Goal: Find specific page/section: Find specific page/section

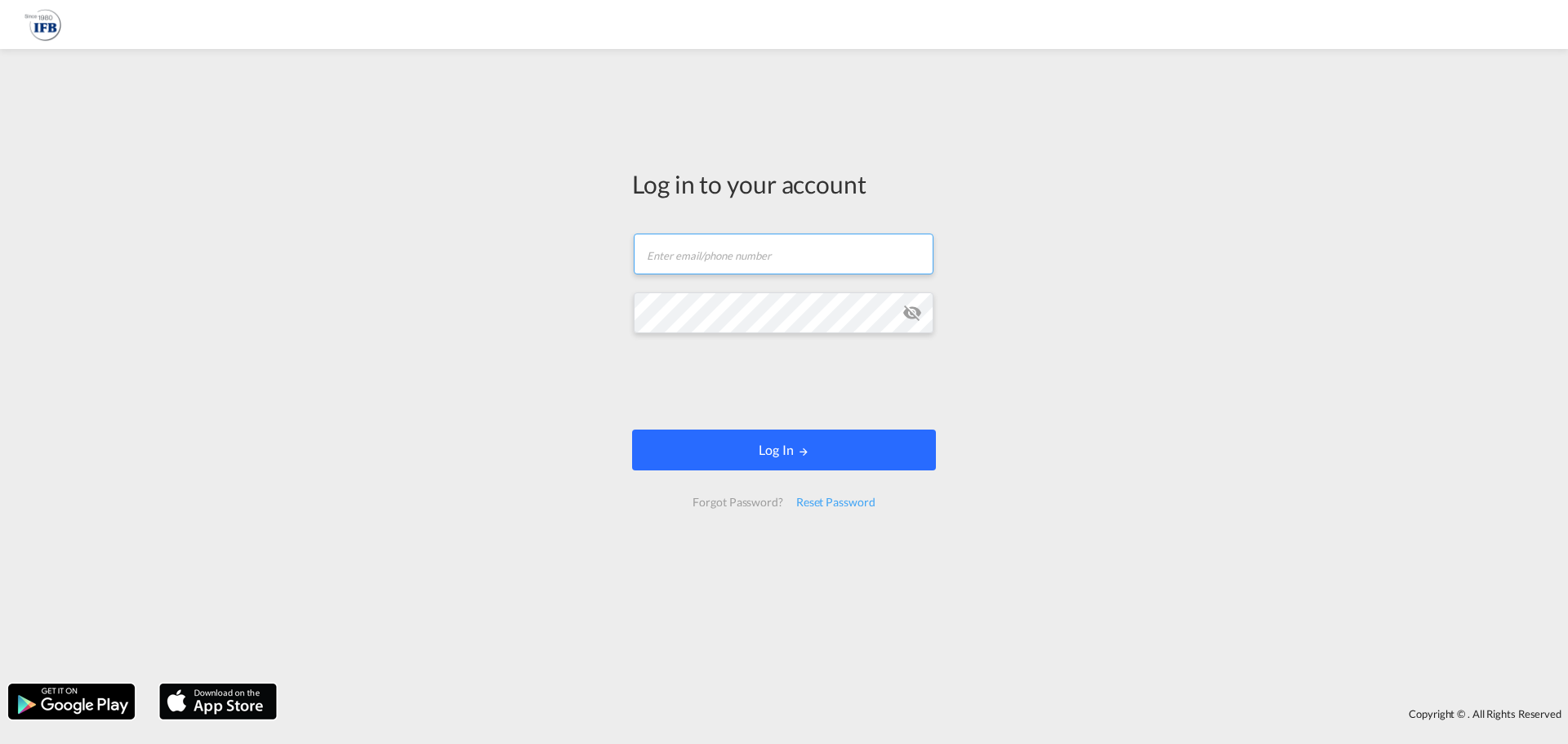
type input "[EMAIL_ADDRESS][PERSON_NAME][DOMAIN_NAME]"
click at [734, 445] on button "Log In" at bounding box center [783, 450] width 304 height 41
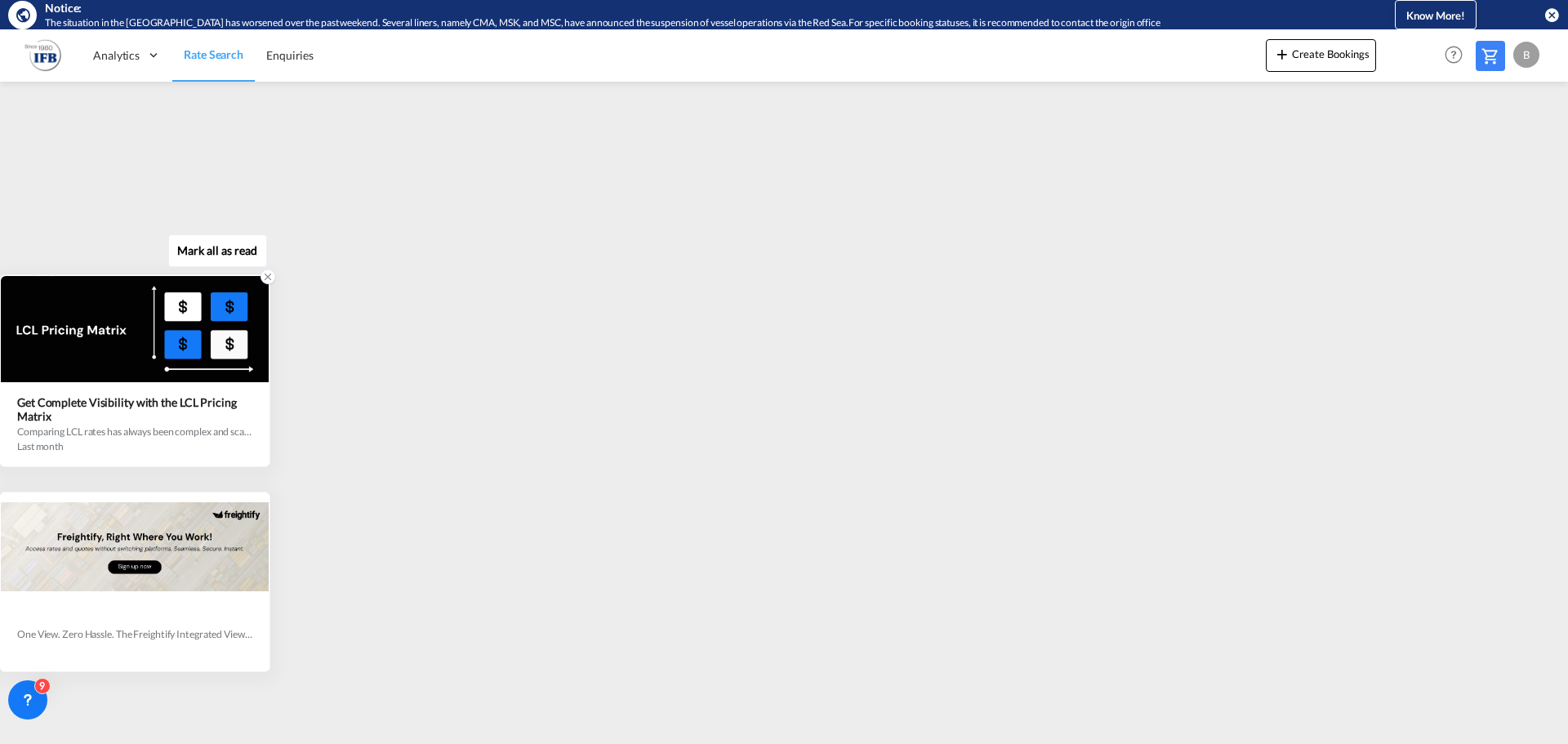
click at [212, 580] on div at bounding box center [135, 545] width 268 height 106
